Goal: Task Accomplishment & Management: Use online tool/utility

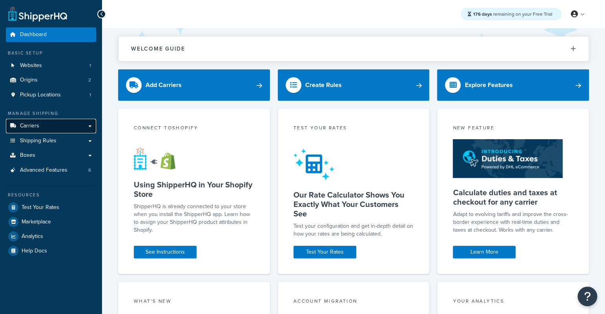
drag, startPoint x: 48, startPoint y: 126, endPoint x: 59, endPoint y: 127, distance: 11.1
click at [48, 126] on link "Carriers" at bounding box center [51, 126] width 90 height 15
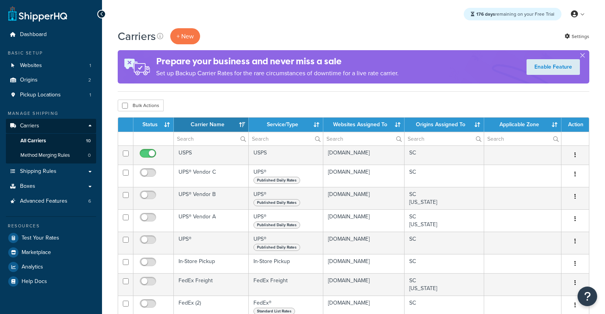
select select "15"
click at [183, 43] on button "+ New" at bounding box center [185, 36] width 30 height 16
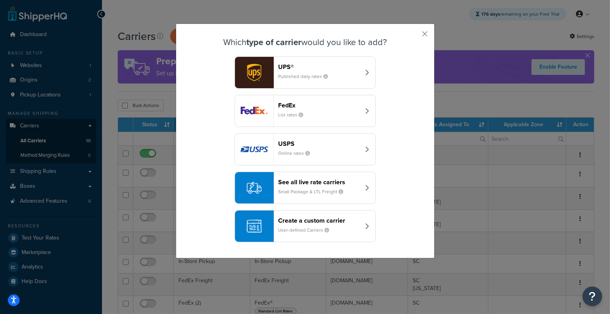
click at [308, 182] on header "See all live rate carriers" at bounding box center [320, 182] width 82 height 7
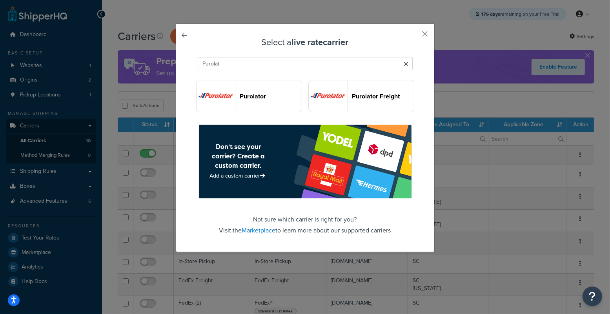
type input "Purolat"
click at [263, 89] on button "Purolator" at bounding box center [249, 96] width 106 height 32
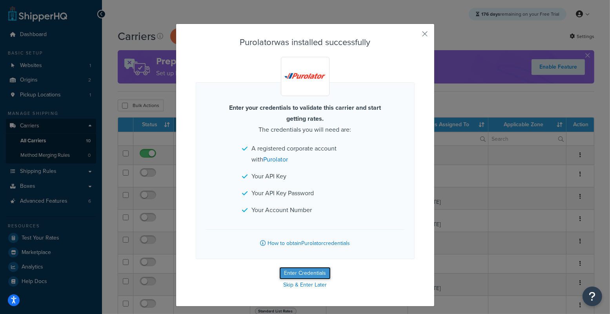
click at [288, 275] on button "Enter Credentials" at bounding box center [304, 273] width 51 height 13
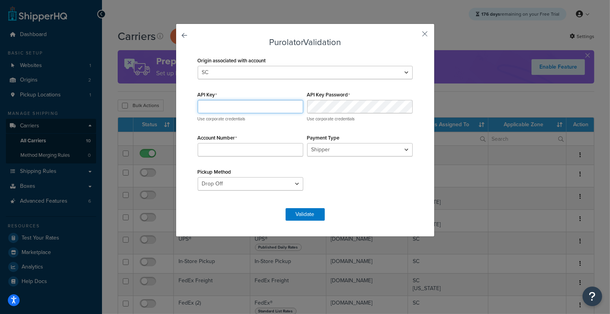
click at [222, 104] on input "API Key" at bounding box center [251, 106] width 106 height 13
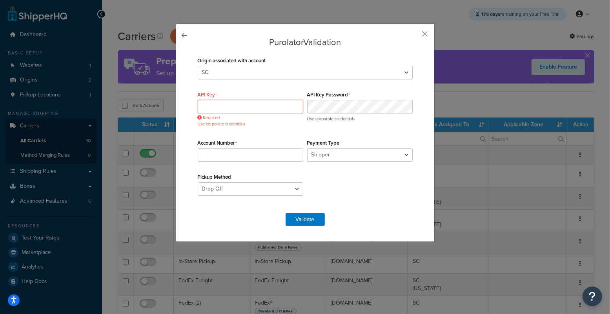
click at [254, 102] on input "API Key" at bounding box center [251, 106] width 106 height 13
click at [243, 151] on input "Account Number" at bounding box center [251, 154] width 106 height 13
paste input "90026093"
type input "90026093"
click at [259, 104] on input "API Key" at bounding box center [251, 106] width 106 height 13
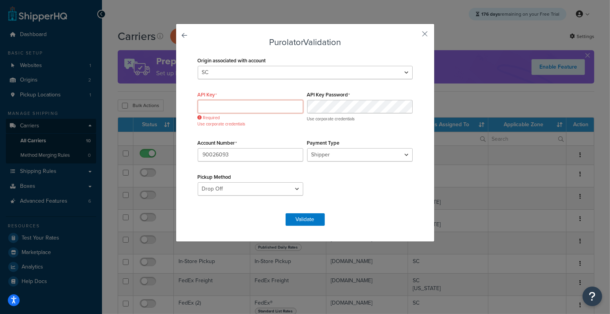
click at [259, 104] on input "API Key" at bounding box center [251, 106] width 106 height 13
paste input "aead277ab0284a589a8570954911ba4e"
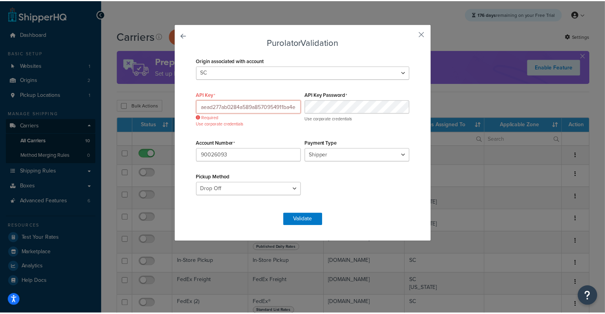
scroll to position [0, 1]
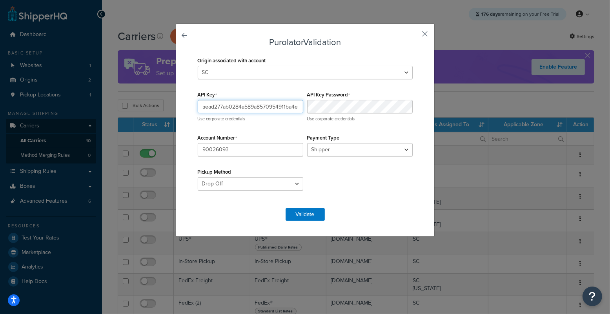
type input "aead277ab0284a589a8570954911ba4e"
select select "PRE_SCHEDULED"
click option "Pre-Scheduled" at bounding box center [0, 0] width 0 height 0
click at [297, 213] on button "Validate" at bounding box center [305, 214] width 39 height 13
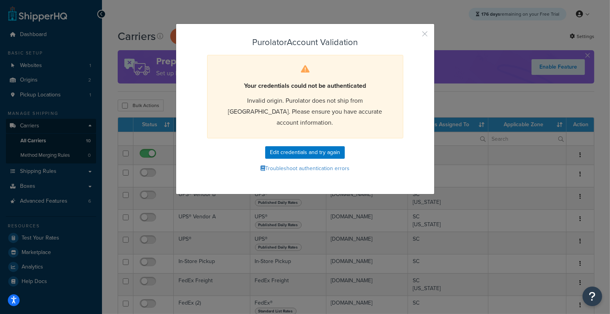
drag, startPoint x: 424, startPoint y: 32, endPoint x: 391, endPoint y: 22, distance: 34.4
click at [415, 36] on button "button" at bounding box center [414, 37] width 2 height 2
